Goal: Information Seeking & Learning: Learn about a topic

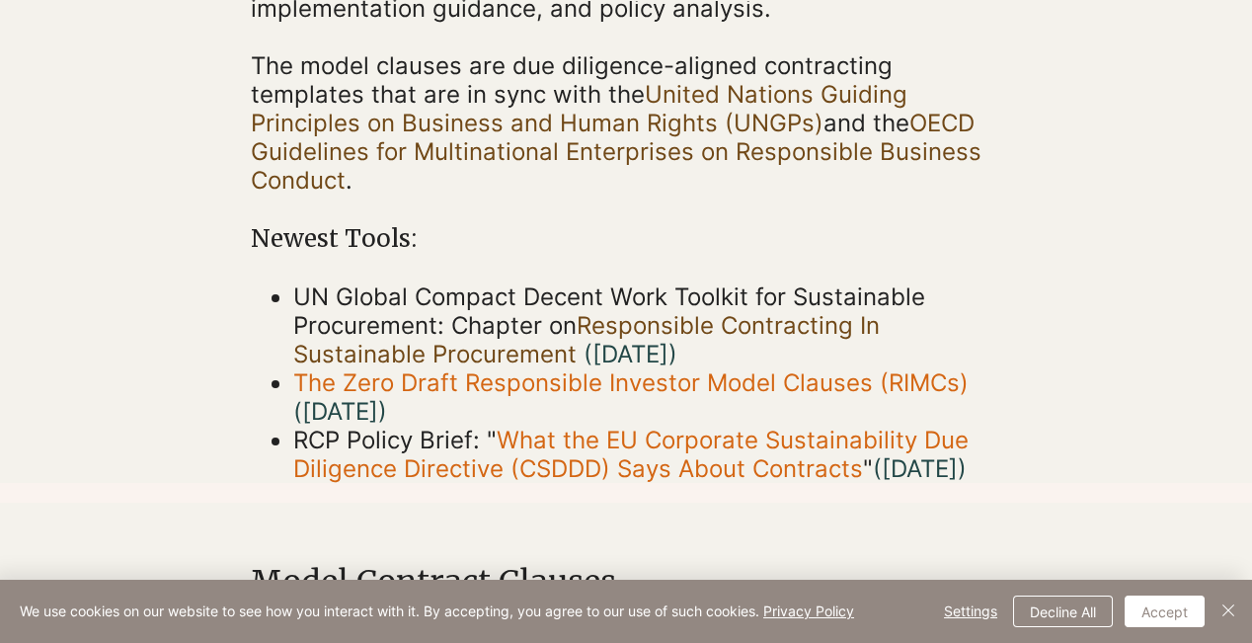
scroll to position [592, 0]
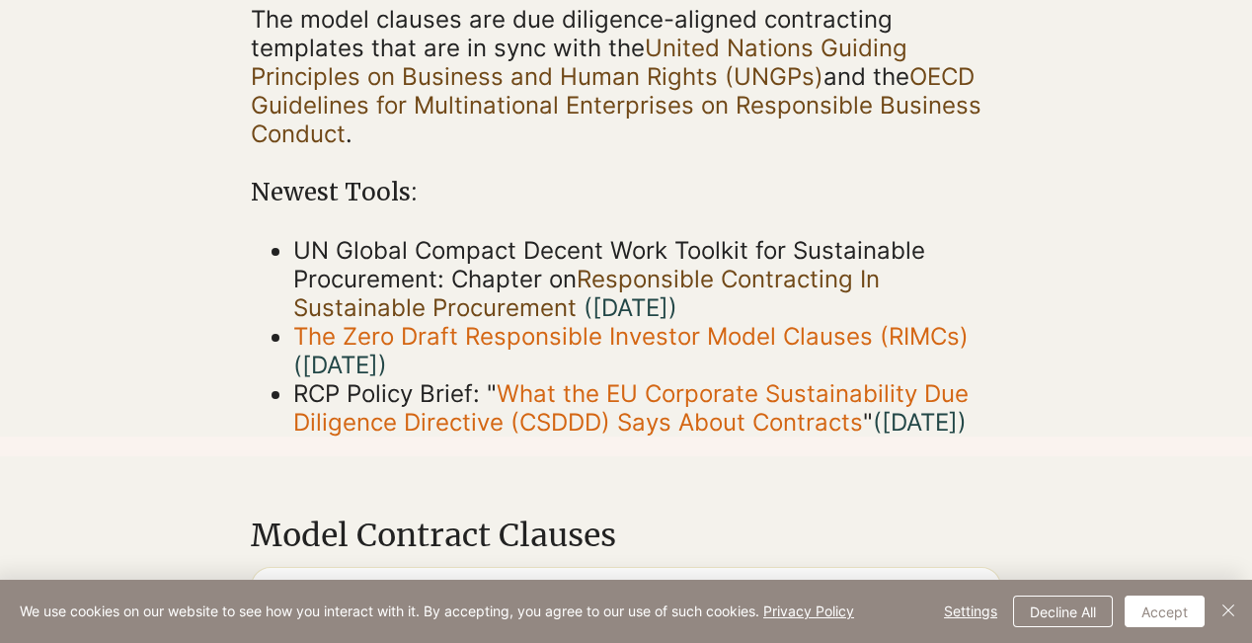
click at [625, 275] on link "Responsible Contracting In Sustainable Procurement" at bounding box center [586, 293] width 587 height 57
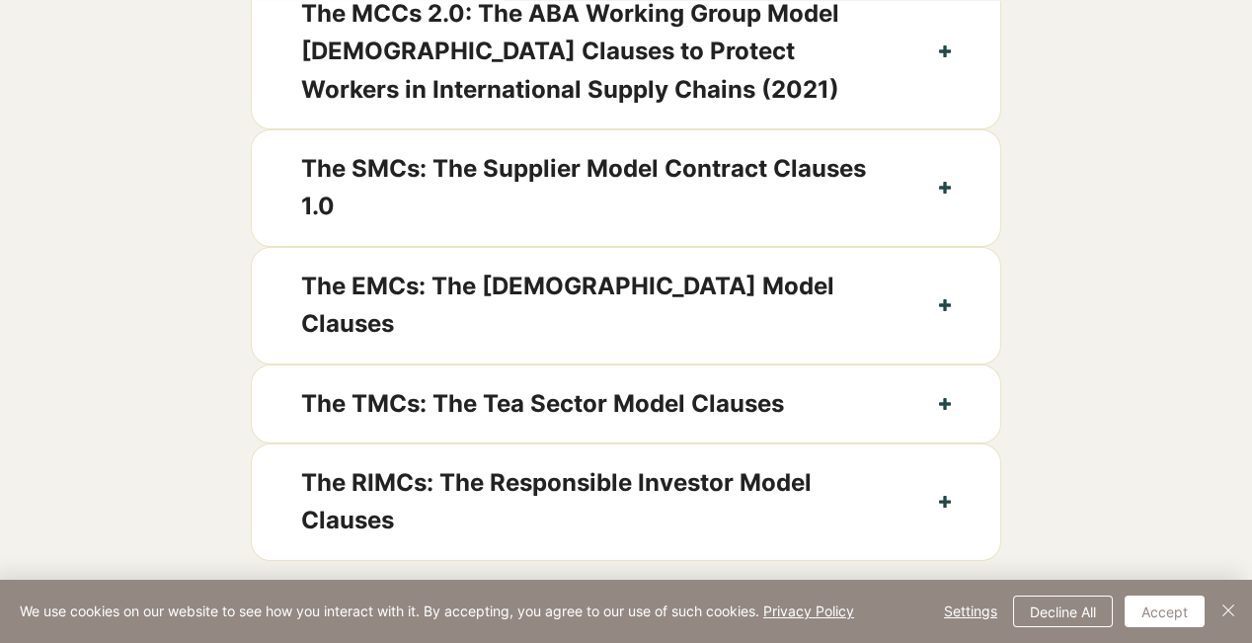
scroll to position [1185, 0]
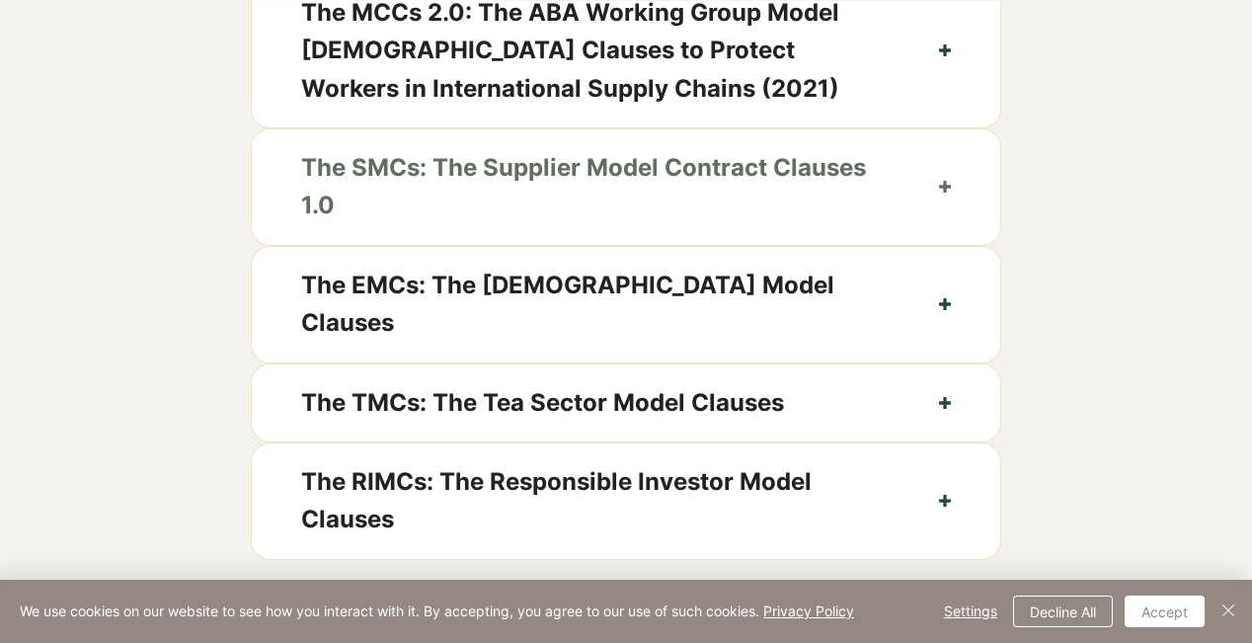
click at [961, 224] on button "The SMCs: The Supplier Model Contract Clauses 1.0" at bounding box center [627, 187] width 750 height 116
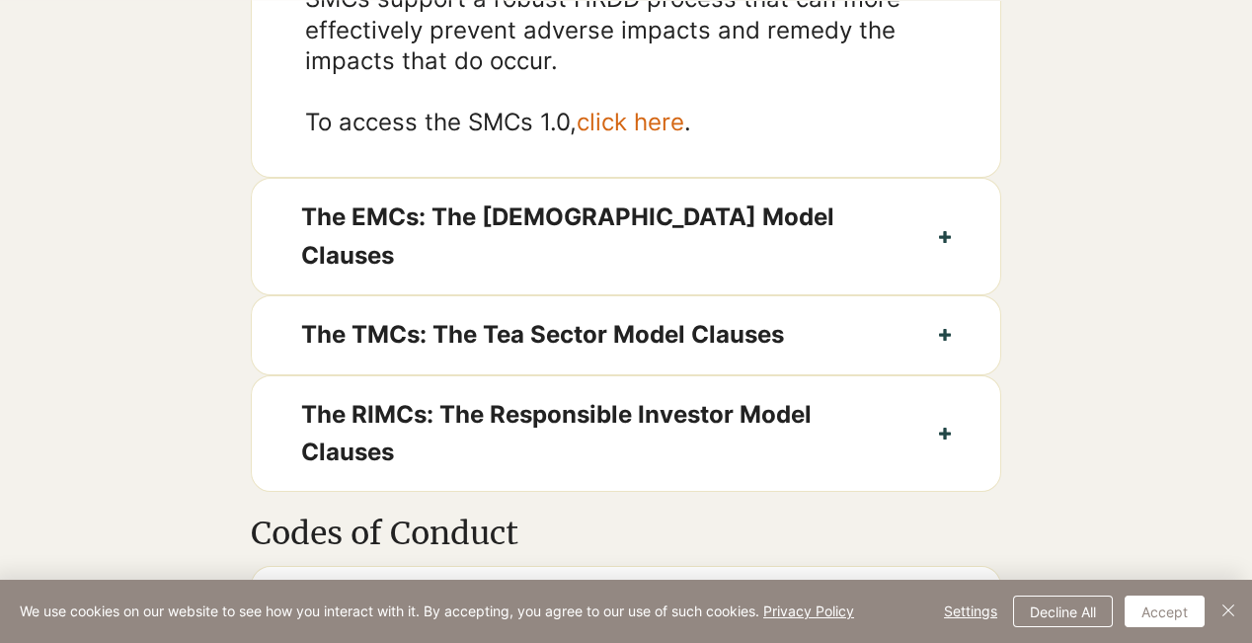
scroll to position [1778, 0]
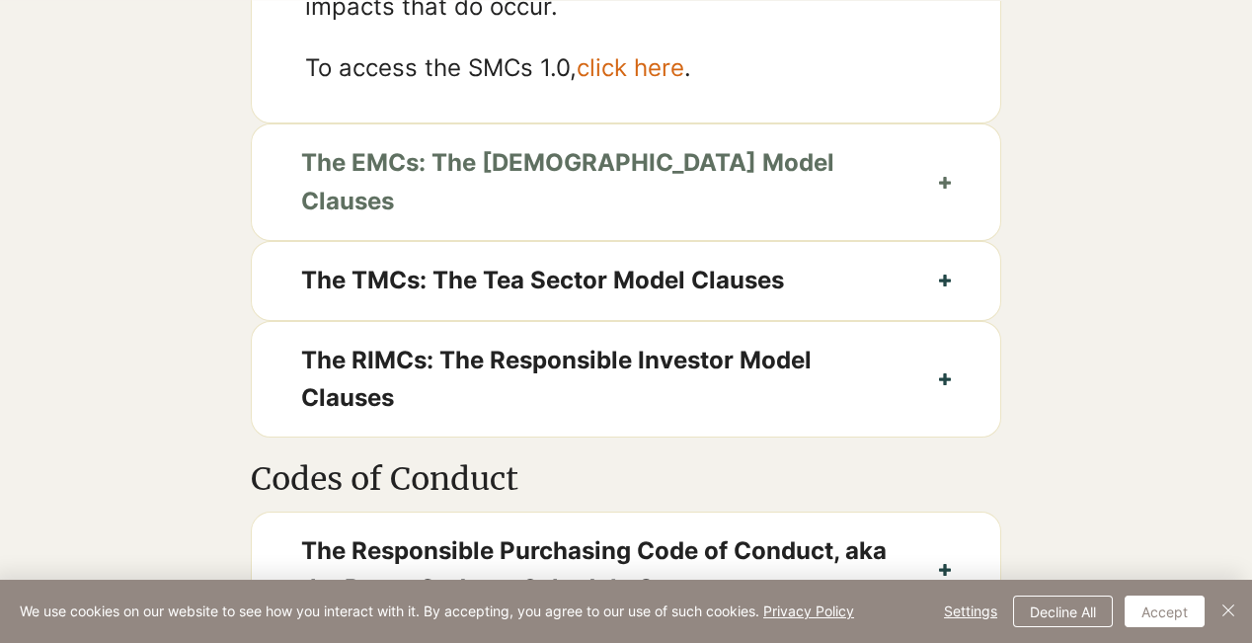
click at [980, 198] on button "The EMCs: The [DEMOGRAPHIC_DATA] Model Clauses" at bounding box center [627, 182] width 750 height 116
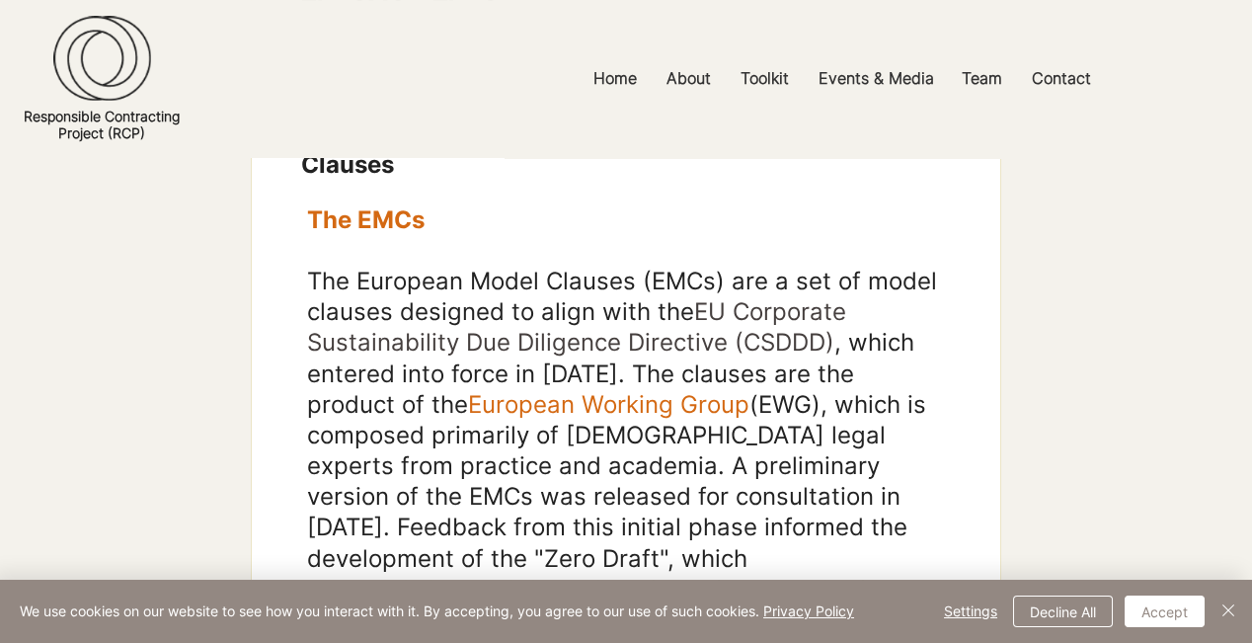
scroll to position [1284, 0]
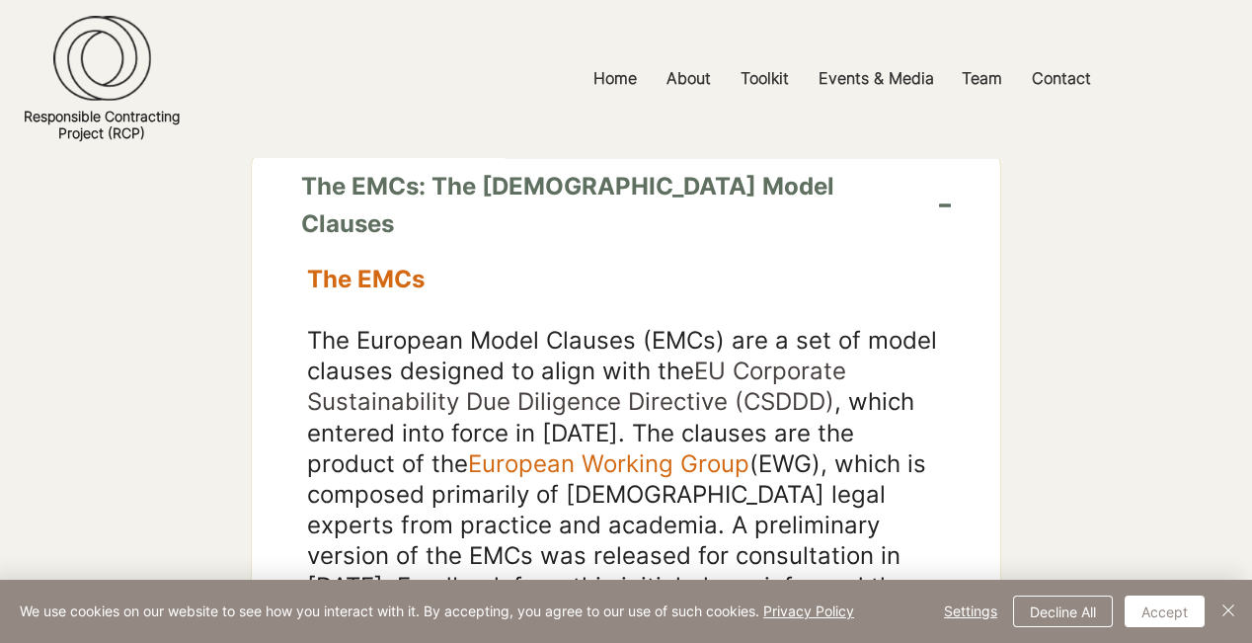
click at [930, 235] on button "The EMCs: The [DEMOGRAPHIC_DATA] Model Clauses" at bounding box center [627, 206] width 750 height 116
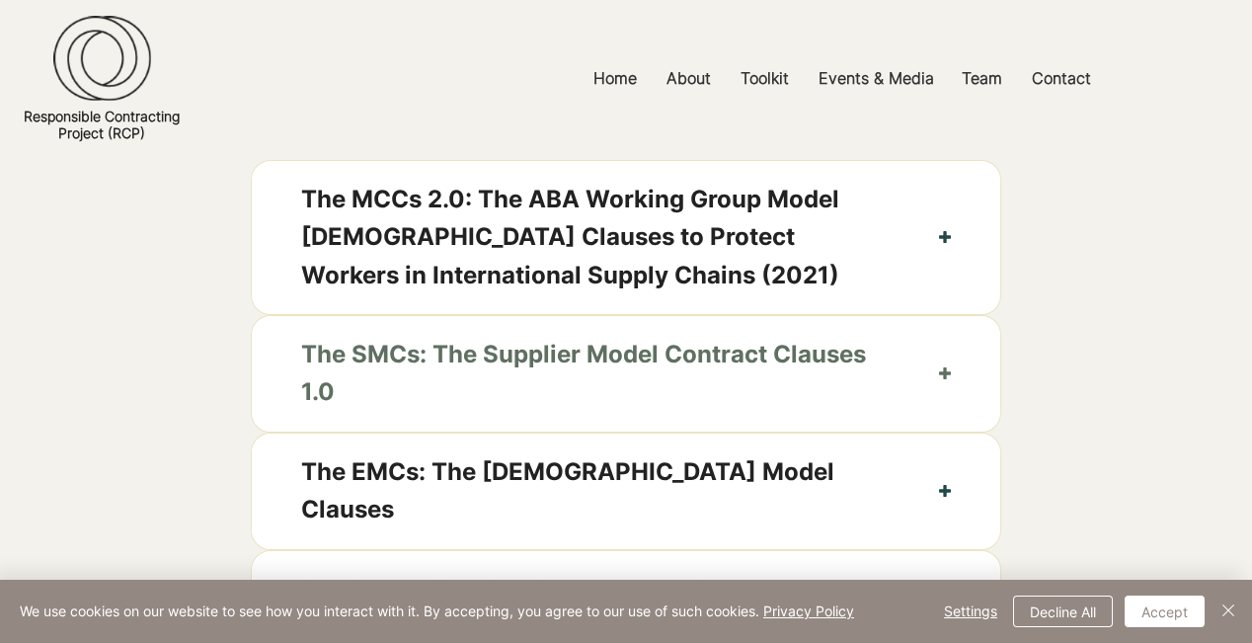
scroll to position [987, 0]
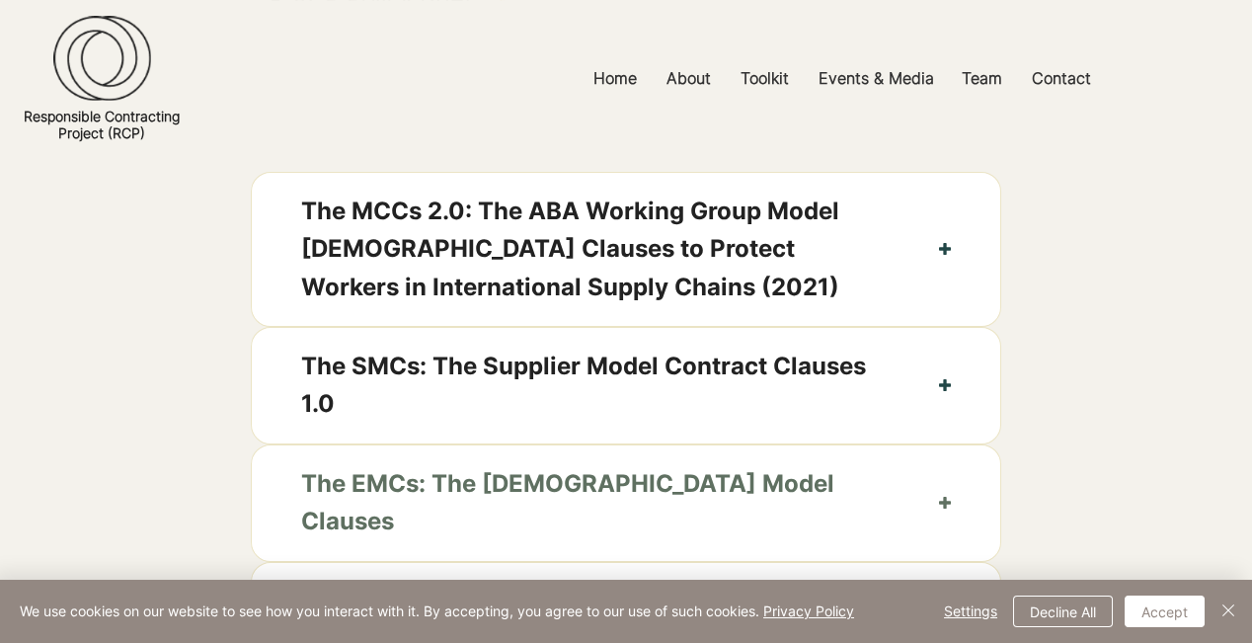
click at [793, 478] on button "The EMCs: The [DEMOGRAPHIC_DATA] Model Clauses" at bounding box center [627, 503] width 750 height 116
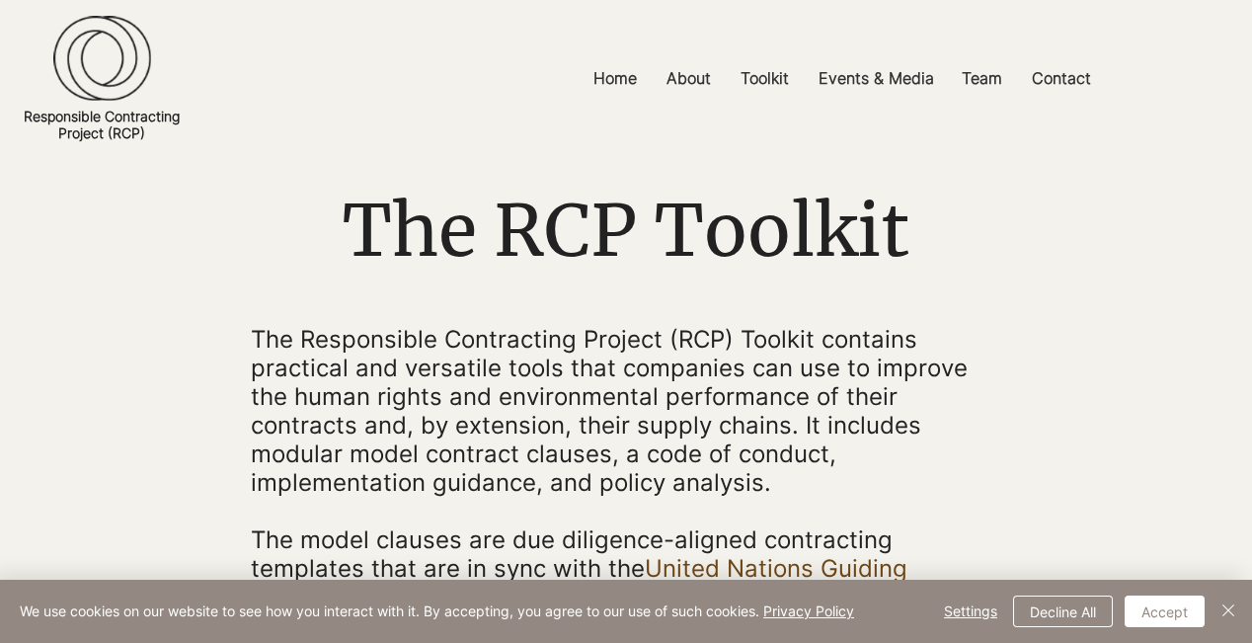
scroll to position [0, 0]
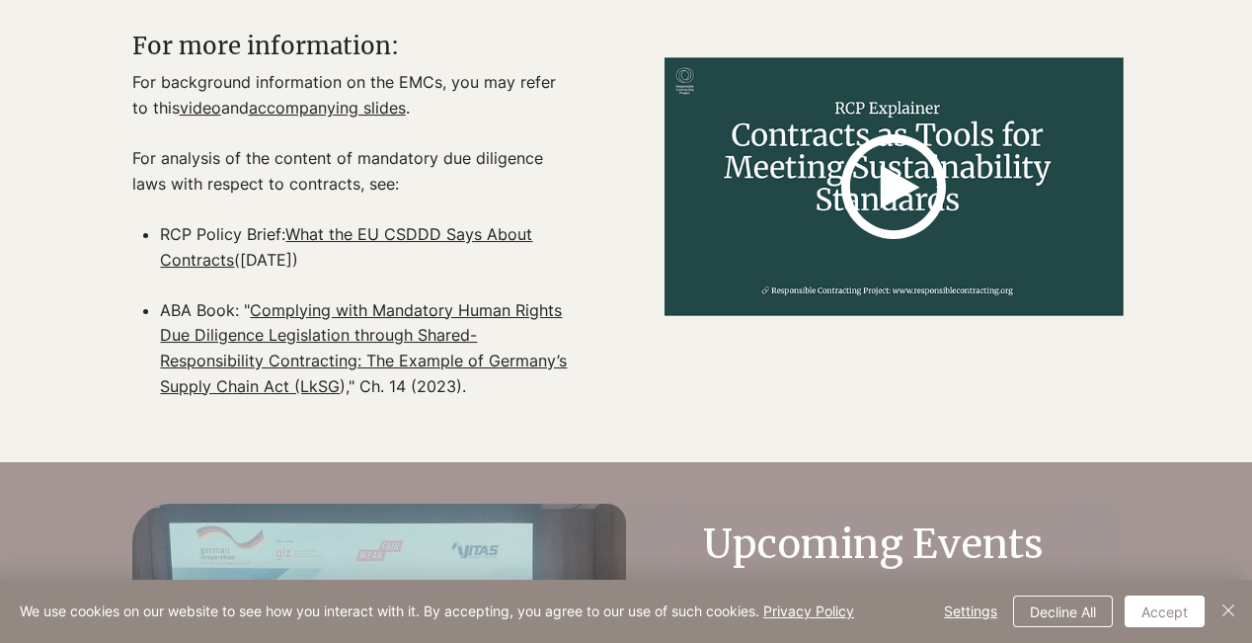
scroll to position [2173, 0]
